Goal: Task Accomplishment & Management: Complete application form

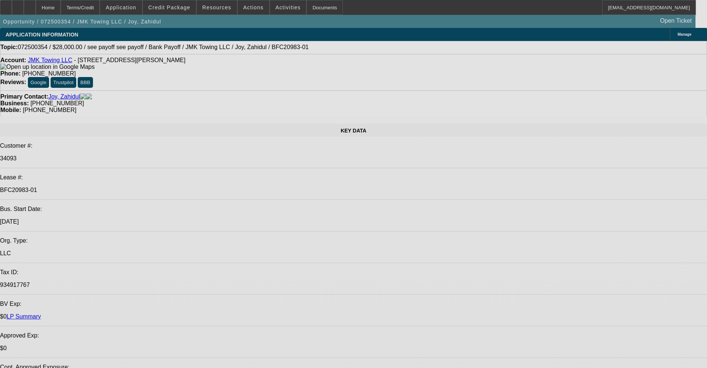
select select "0"
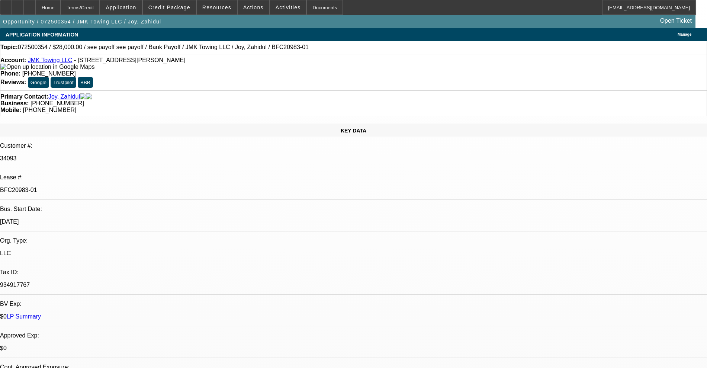
select select "0"
select select "6"
select select "0"
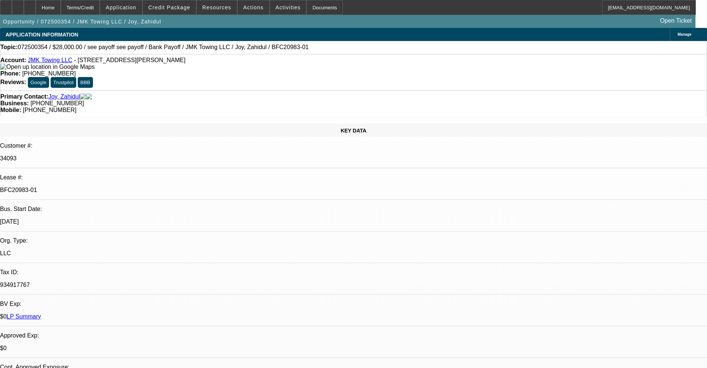
select select "6"
select select "0"
select select "6"
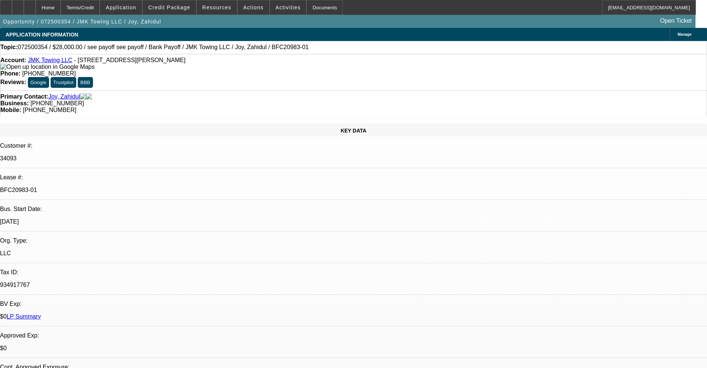
select select "0"
select select "4"
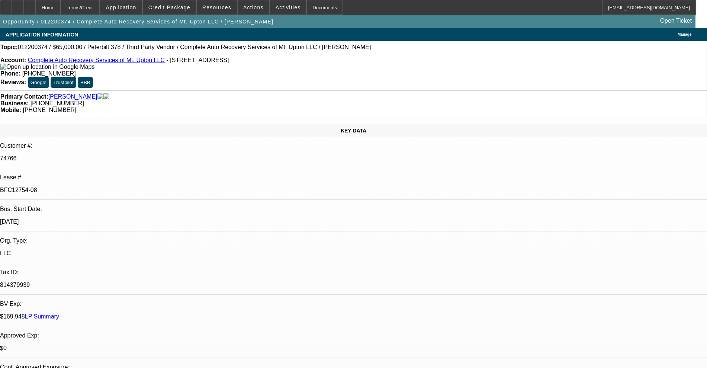
select select "0"
select select "2"
select select "0"
select select "6"
select select "0"
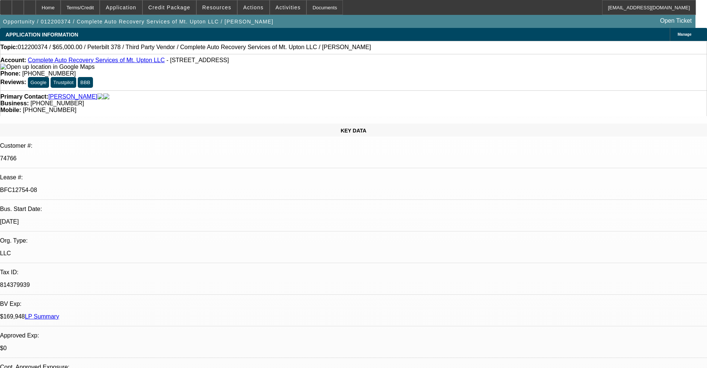
select select "2"
select select "0"
select select "6"
select select "0"
select select "2"
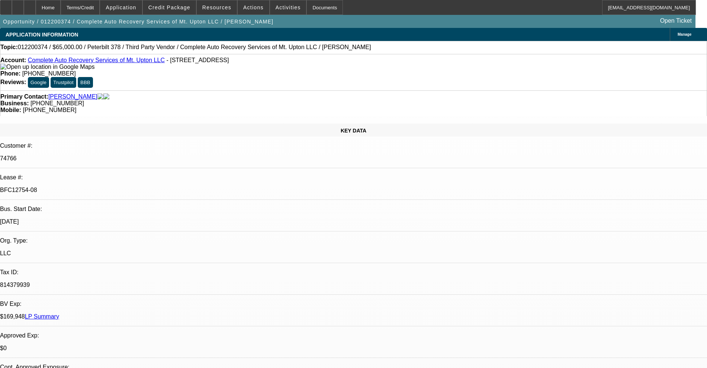
select select "0"
select select "6"
select select "2"
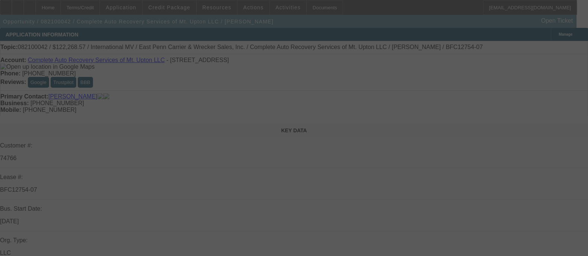
select select "0"
select select "2"
select select "0"
select select "6"
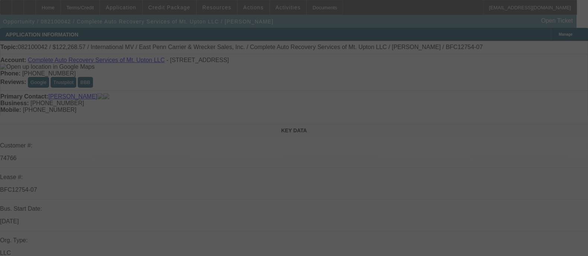
select select "0"
select select "6"
select select "0"
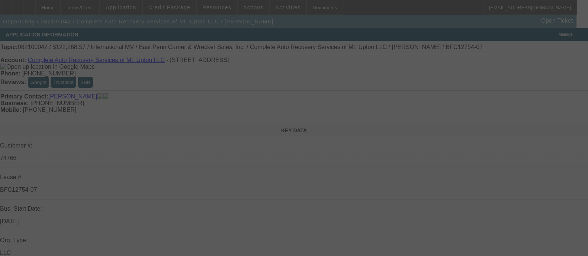
select select "2"
select select "0"
select select "6"
select select "0"
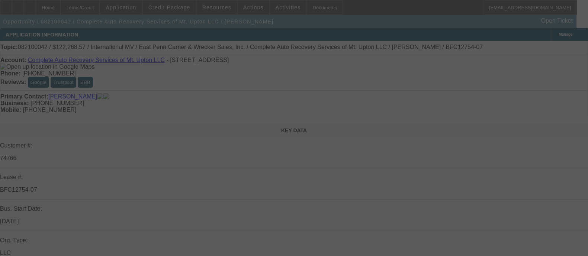
select select "2"
select select "0"
select select "6"
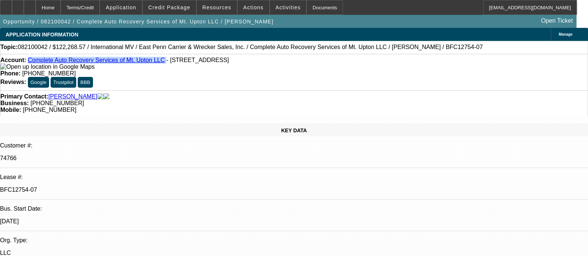
drag, startPoint x: 147, startPoint y: 67, endPoint x: 34, endPoint y: 66, distance: 112.4
click at [34, 66] on div "Account: Complete Auto Recovery Services of Mt. Upton LLC - 299 High Bridge Rd,…" at bounding box center [294, 63] width 588 height 13
copy div "Complete Auto Recovery Services of Mt. Upton LLC"
click at [84, 187] on p "BFC12754-07" at bounding box center [294, 190] width 588 height 7
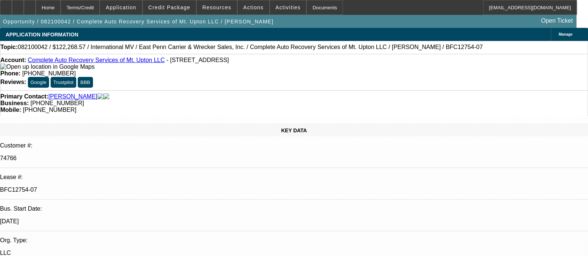
click at [84, 187] on p "BFC12754-07" at bounding box center [294, 190] width 588 height 7
copy div "BFC12754-07"
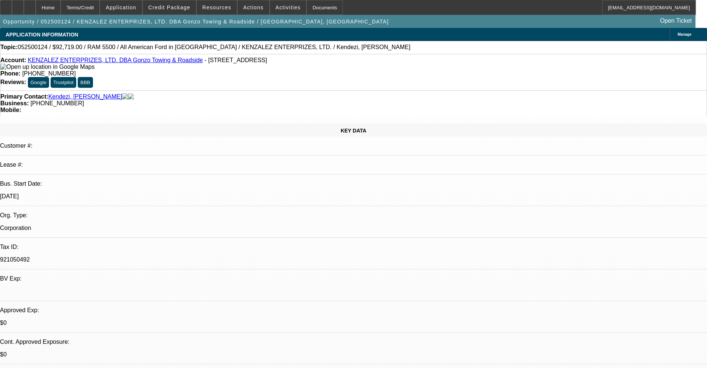
select select "0"
select select "2"
select select "0.1"
select select "4"
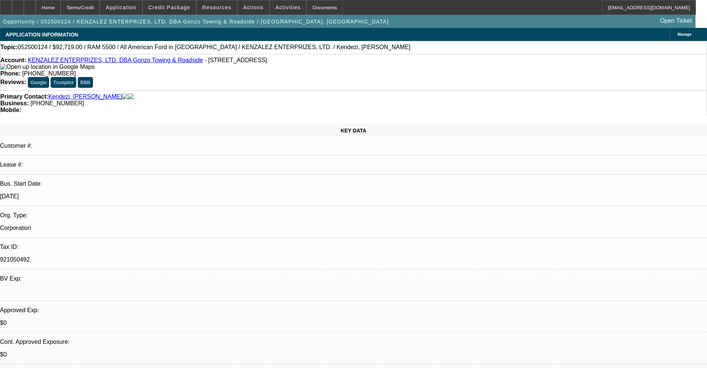
select select "0.1"
select select "2"
select select "0.1"
select select "4"
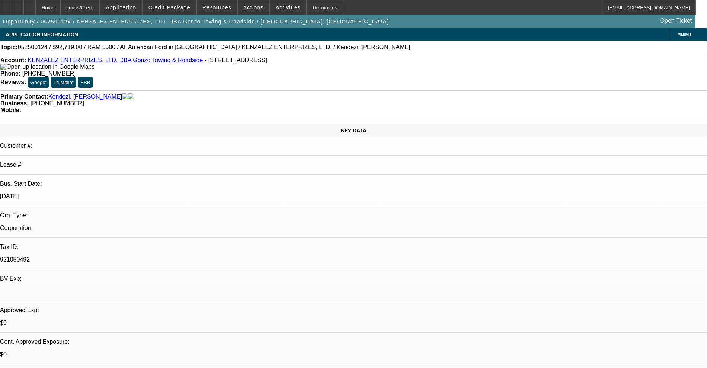
select select "0"
select select "2"
select select "0.1"
select select "4"
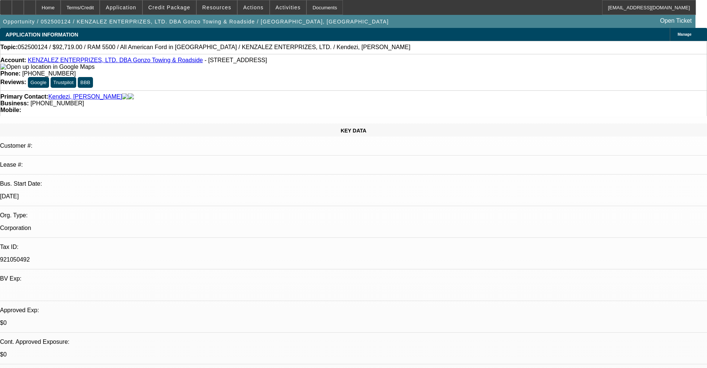
select select "2"
select select "0.1"
select select "4"
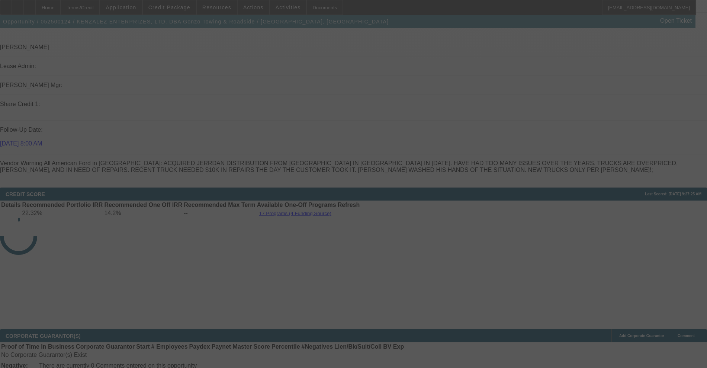
drag, startPoint x: 322, startPoint y: 146, endPoint x: 241, endPoint y: 170, distance: 84.6
click at [241, 170] on div at bounding box center [353, 184] width 707 height 368
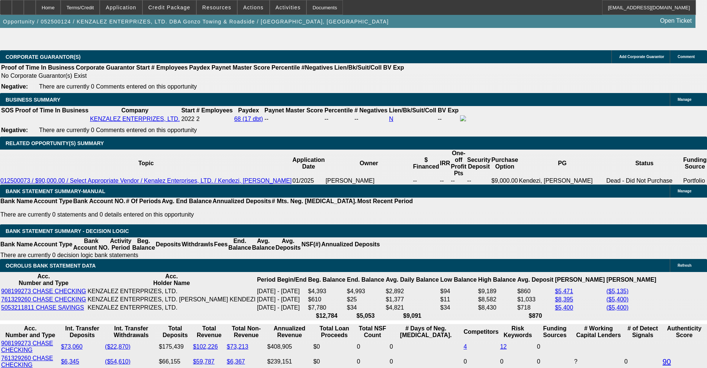
select select "0"
select select "2"
select select "0.1"
select select "4"
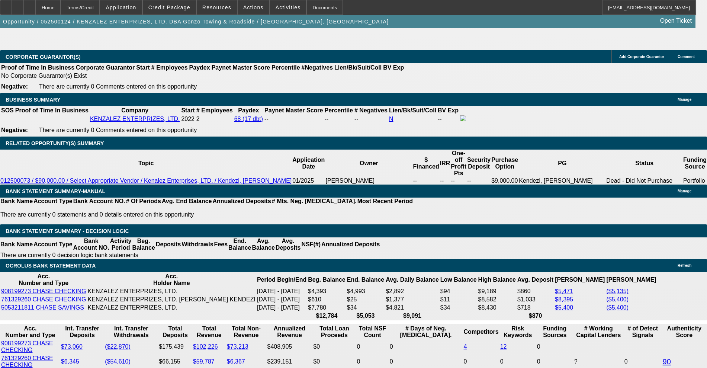
select select "0.1"
select select "2"
select select "0.1"
select select "4"
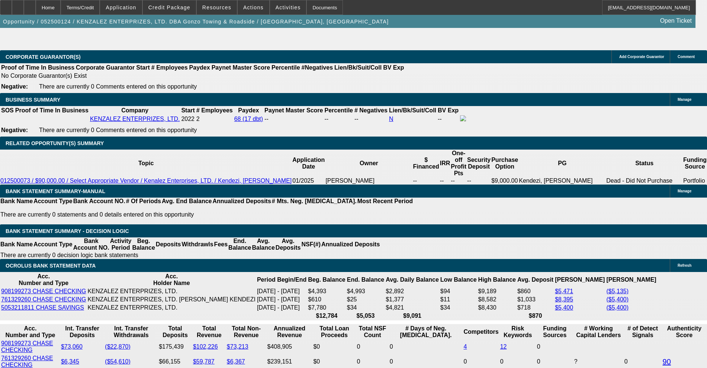
select select "0"
select select "2"
select select "0.1"
select select "4"
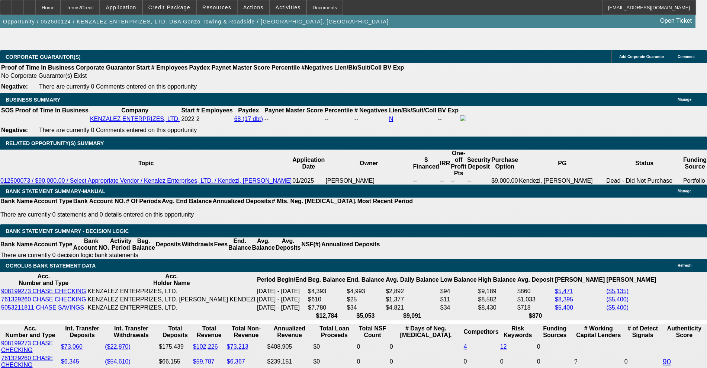
select select "2"
select select "0.1"
select select "4"
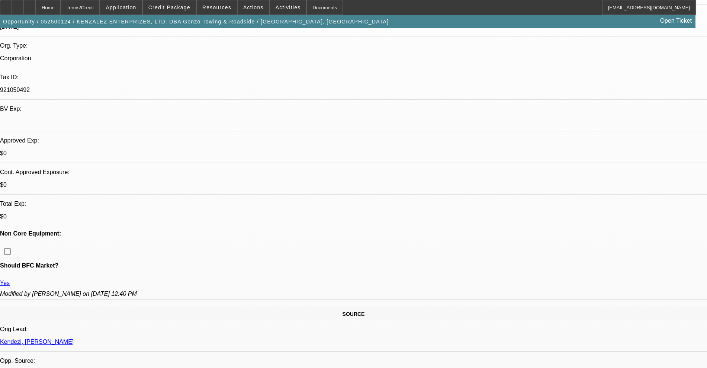
scroll to position [186, 0]
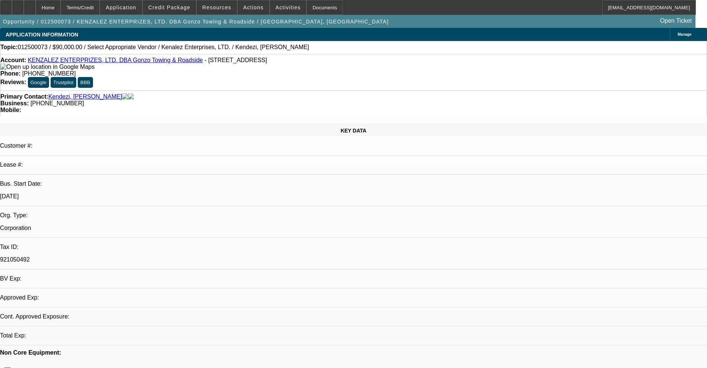
select select "0"
select select "2"
select select "0.1"
select select "4"
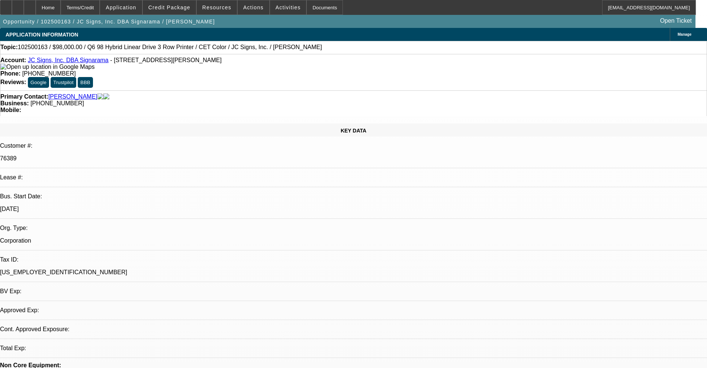
select select "0"
select select "2"
select select "0"
select select "6"
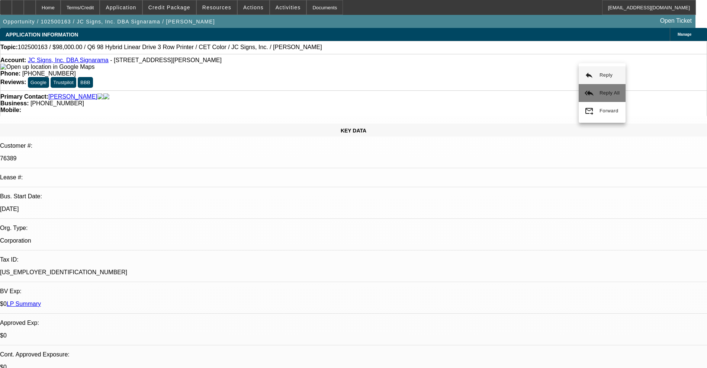
click at [599, 84] on button "reply_all Reply All" at bounding box center [602, 93] width 47 height 18
click at [52, 62] on link "JC Signs, Inc. DBA Signarama" at bounding box center [68, 60] width 81 height 6
